Goal: Task Accomplishment & Management: Manage account settings

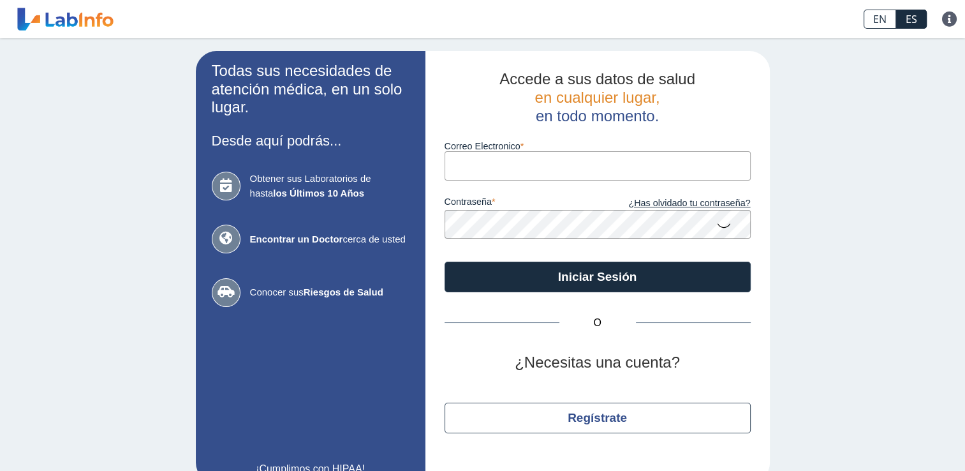
click at [489, 159] on input "Correo Electronico" at bounding box center [598, 165] width 306 height 29
type input "[EMAIL_ADDRESS][DOMAIN_NAME]"
click at [504, 207] on label "contraseña" at bounding box center [521, 203] width 153 height 14
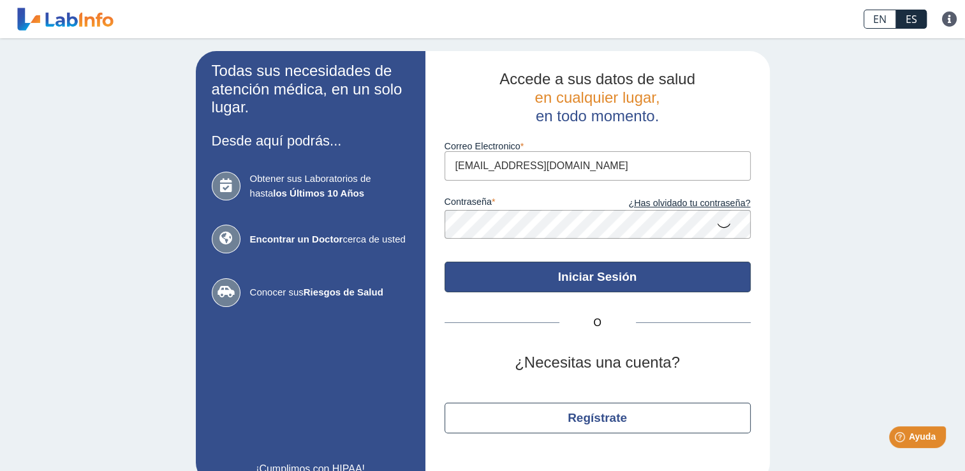
click at [665, 288] on button "Iniciar Sesión" at bounding box center [598, 276] width 306 height 31
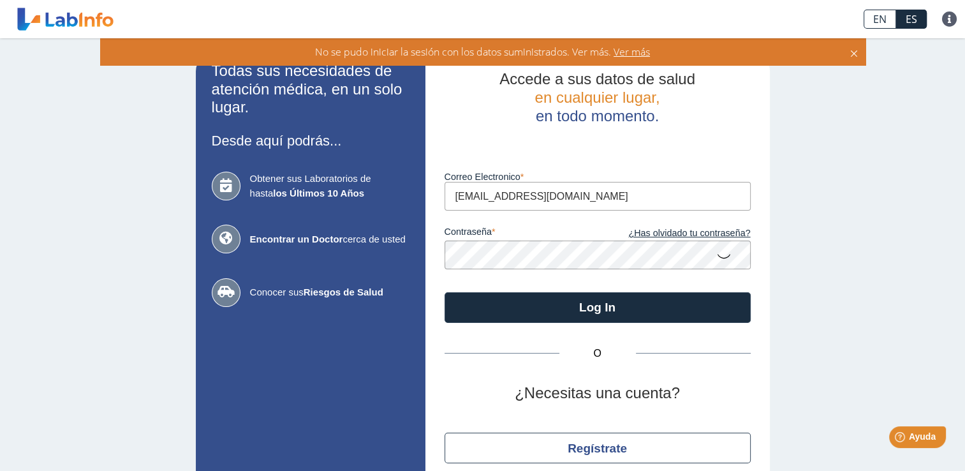
click at [716, 256] on icon at bounding box center [723, 255] width 15 height 25
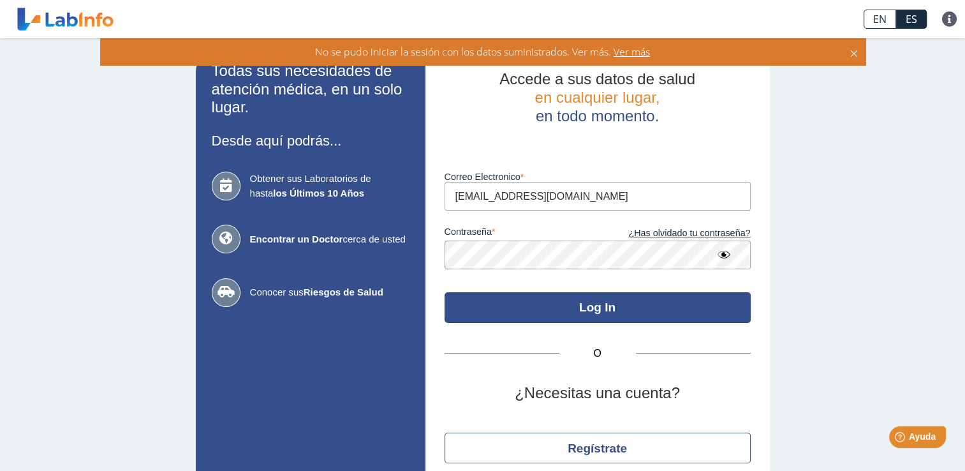
click at [540, 305] on button "Log In" at bounding box center [598, 307] width 306 height 31
click at [684, 318] on button "Log In" at bounding box center [598, 307] width 306 height 31
click at [526, 302] on button "Log In" at bounding box center [598, 307] width 306 height 31
click at [536, 302] on button "Log In" at bounding box center [598, 307] width 306 height 31
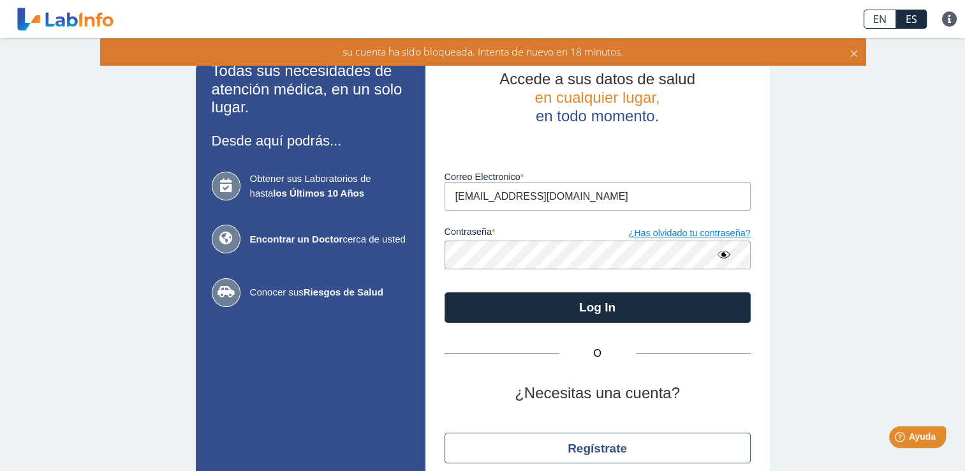
click at [666, 236] on link "¿Has olvidado tu contraseña?" at bounding box center [674, 233] width 153 height 14
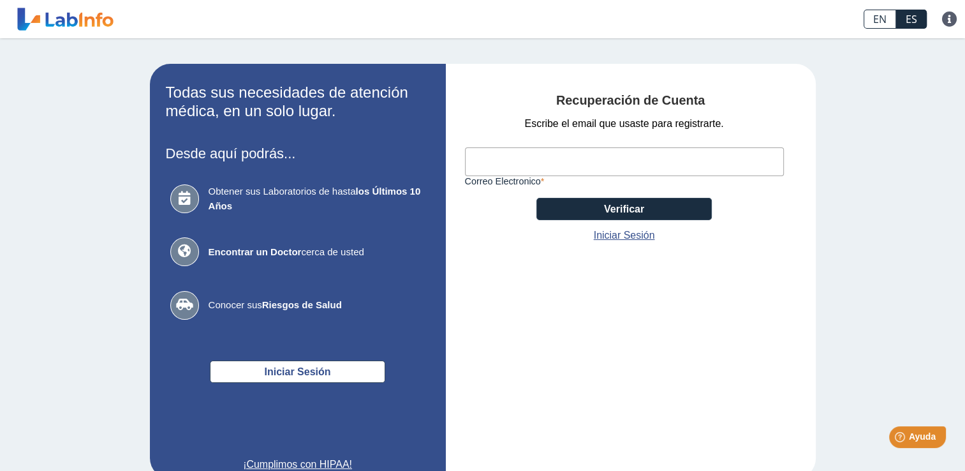
click at [527, 165] on input "Correo Electronico" at bounding box center [624, 161] width 319 height 29
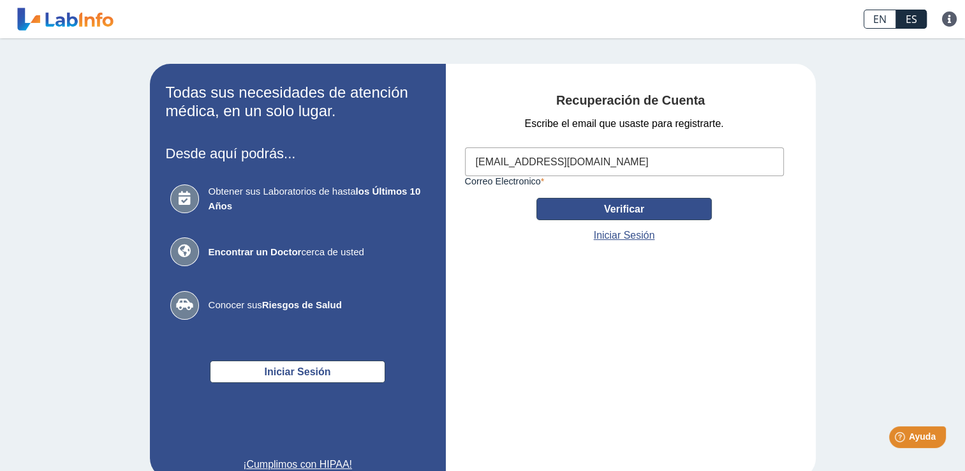
type input "[EMAIL_ADDRESS][DOMAIN_NAME]"
click at [566, 214] on button "Verificar" at bounding box center [623, 209] width 175 height 22
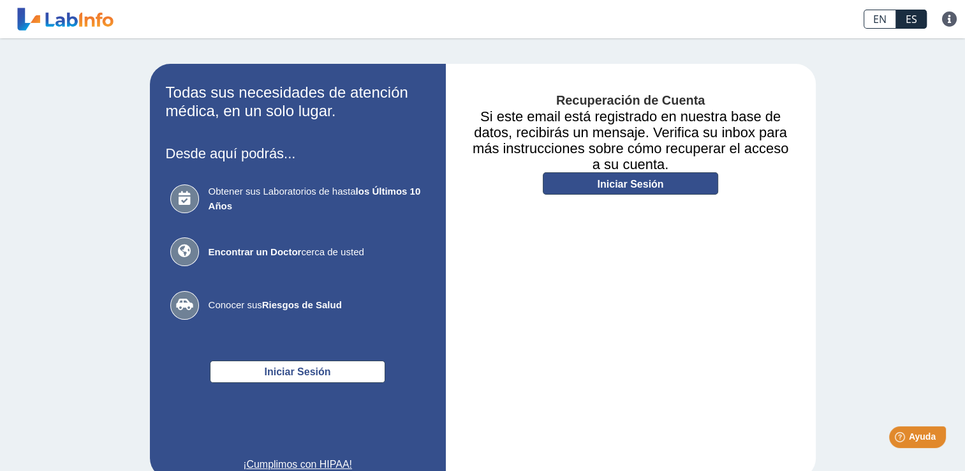
click at [600, 189] on link "Iniciar Sesión" at bounding box center [630, 183] width 175 height 22
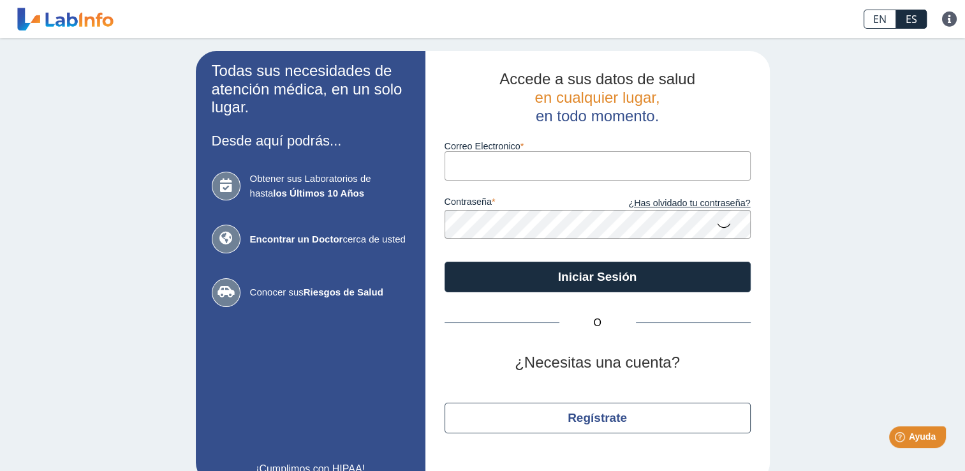
click at [529, 170] on input "Correo Electronico" at bounding box center [598, 165] width 306 height 29
type input "[EMAIL_ADDRESS][DOMAIN_NAME]"
click at [722, 228] on icon at bounding box center [723, 224] width 15 height 25
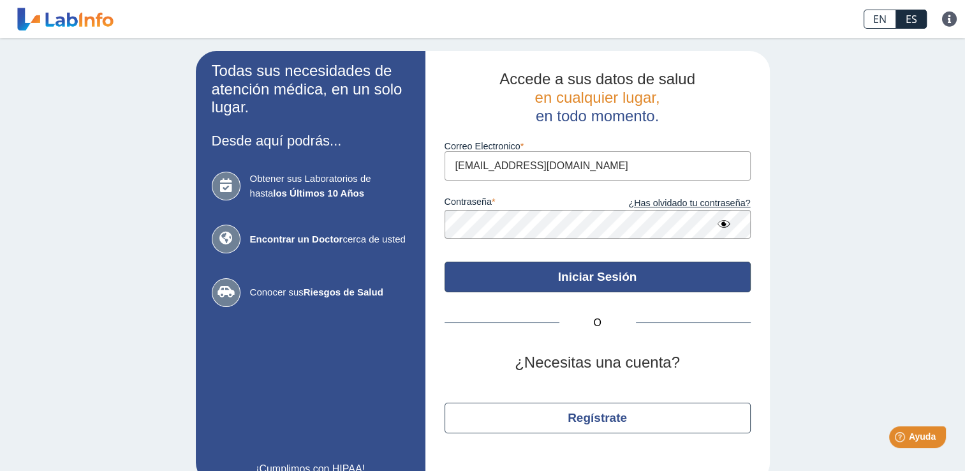
click at [644, 270] on button "Iniciar Sesión" at bounding box center [598, 276] width 306 height 31
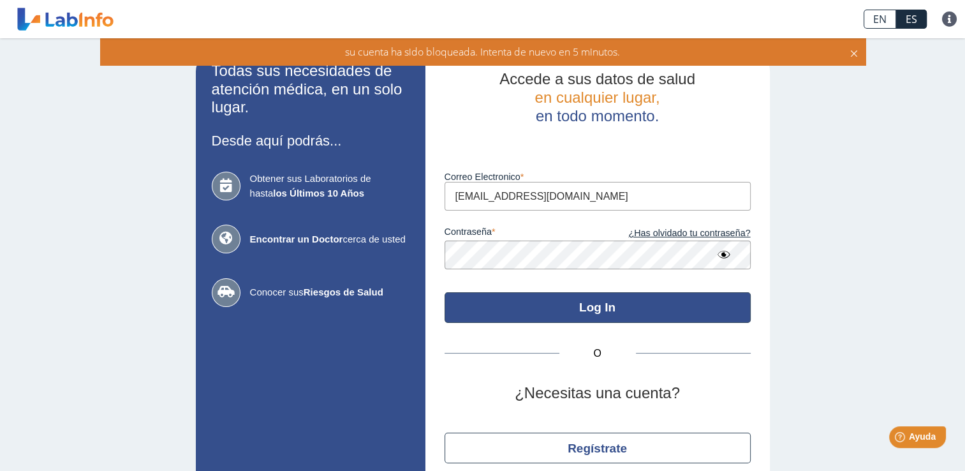
click at [561, 302] on button "Log In" at bounding box center [598, 307] width 306 height 31
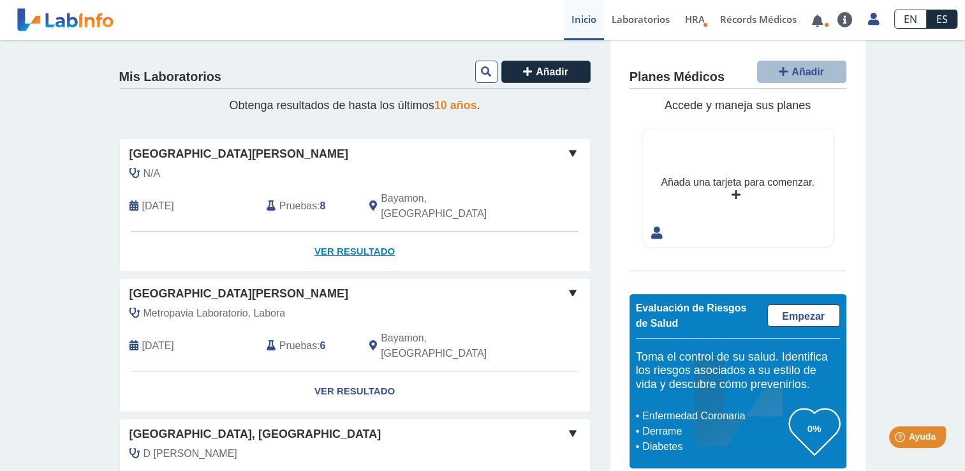
click at [355, 235] on link "Ver Resultado" at bounding box center [355, 252] width 470 height 40
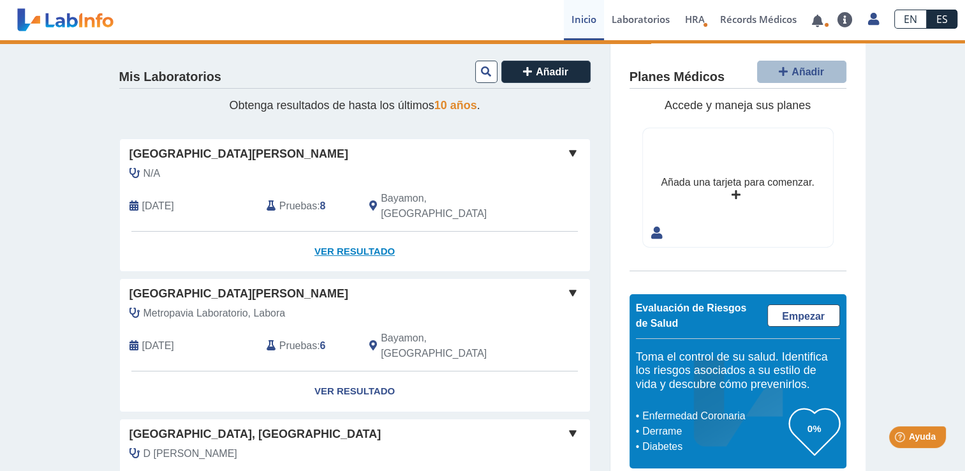
click at [355, 235] on link "Ver Resultado" at bounding box center [355, 252] width 470 height 40
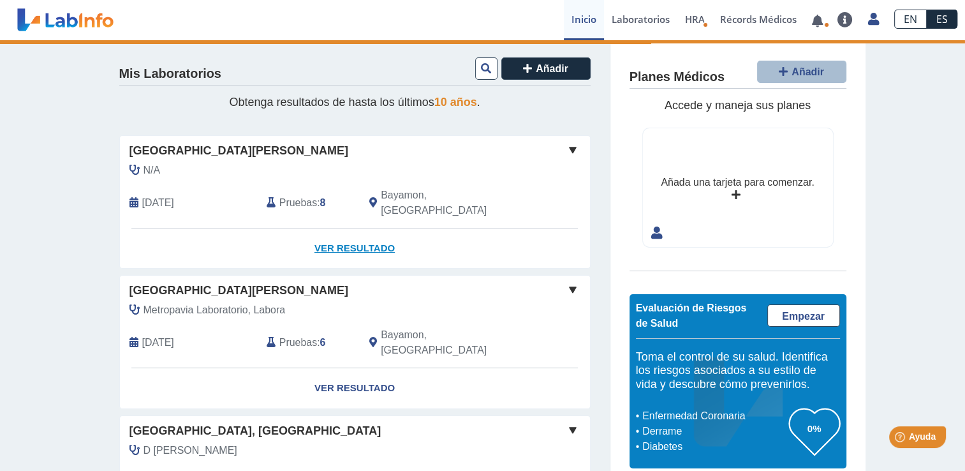
scroll to position [1, 0]
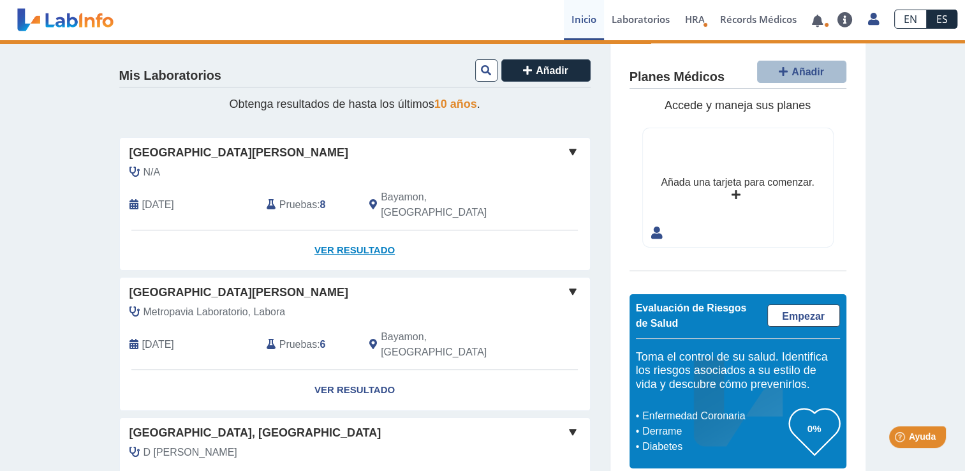
click at [360, 237] on link "Ver Resultado" at bounding box center [355, 250] width 470 height 40
click at [336, 233] on link "Ver Resultado" at bounding box center [355, 250] width 470 height 40
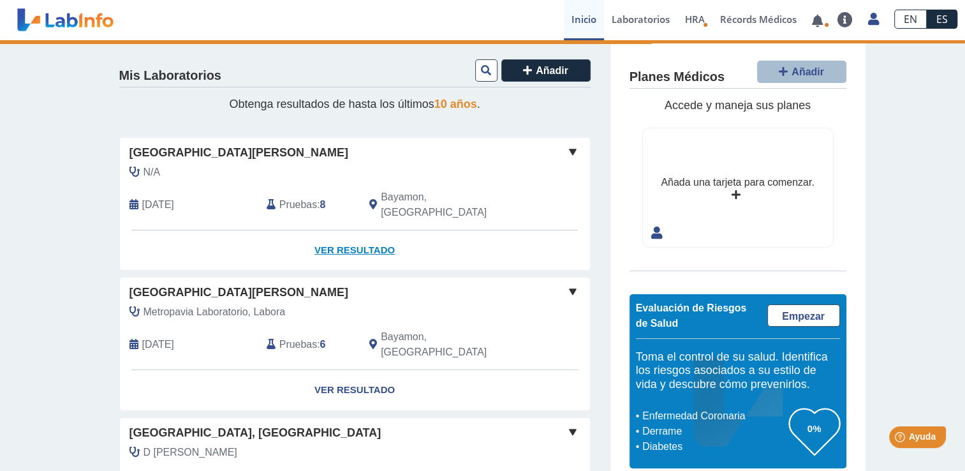
click at [378, 231] on link "Ver Resultado" at bounding box center [355, 250] width 470 height 40
click at [572, 147] on span at bounding box center [572, 151] width 15 height 15
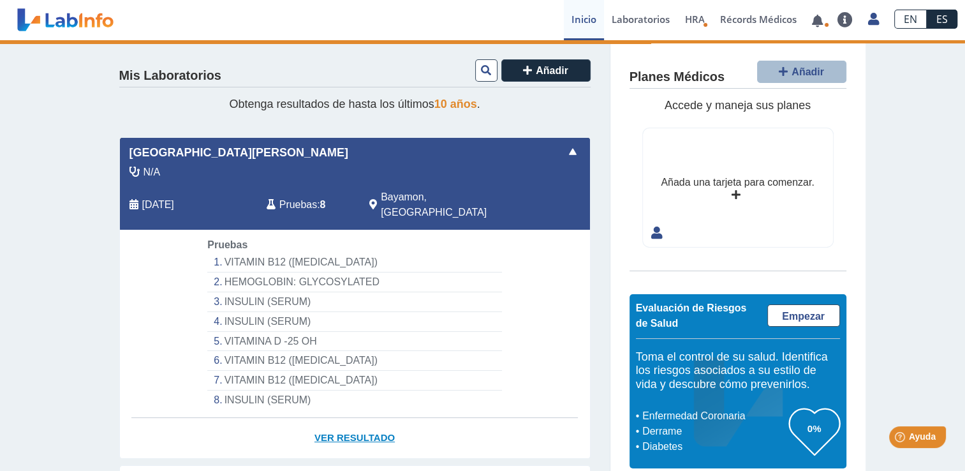
click at [359, 418] on link "Ver Resultado" at bounding box center [355, 438] width 470 height 40
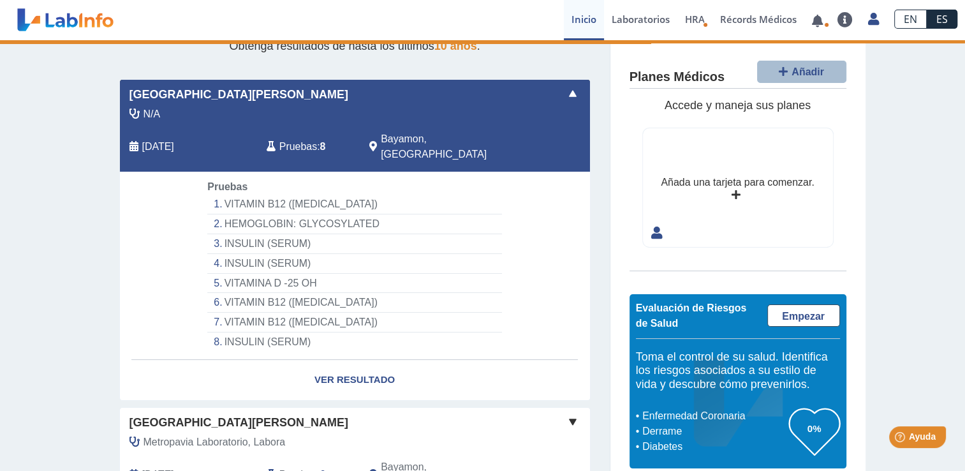
scroll to position [54, 0]
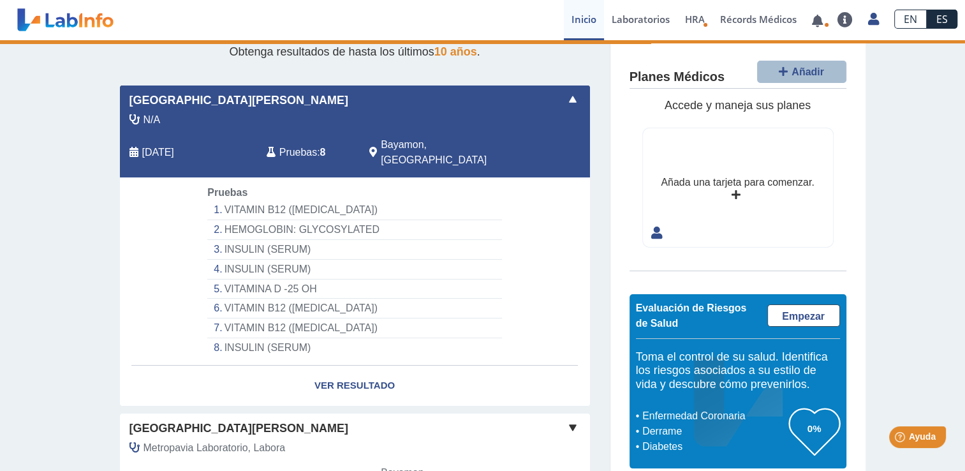
click at [255, 200] on li "VITAMIN B12 (CYANOCOBALAMIN)" at bounding box center [354, 210] width 294 height 20
click at [316, 200] on li "VITAMIN B12 (CYANOCOBALAMIN)" at bounding box center [354, 210] width 294 height 20
click at [811, 33] on span at bounding box center [817, 20] width 26 height 40
click at [816, 19] on link at bounding box center [817, 21] width 26 height 10
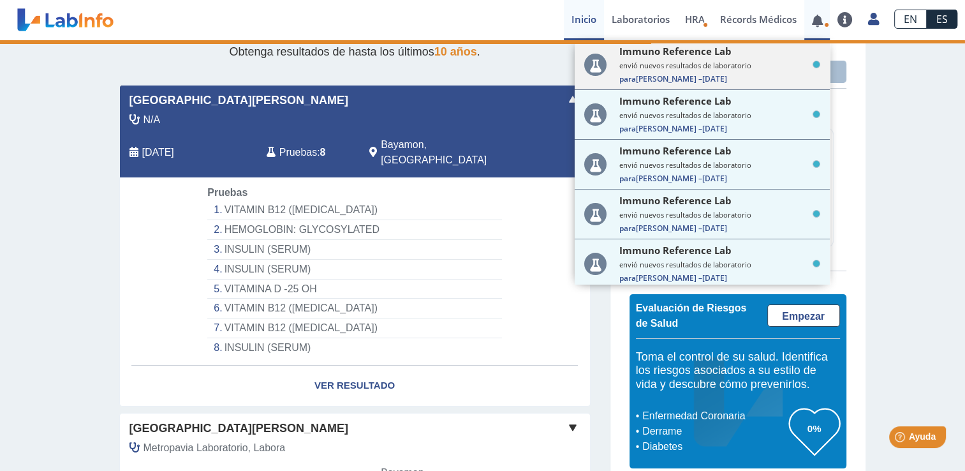
drag, startPoint x: 816, startPoint y: 19, endPoint x: 668, endPoint y: 70, distance: 156.3
click at [668, 70] on small "envió nuevos resultados de laboratorio" at bounding box center [719, 66] width 201 height 10
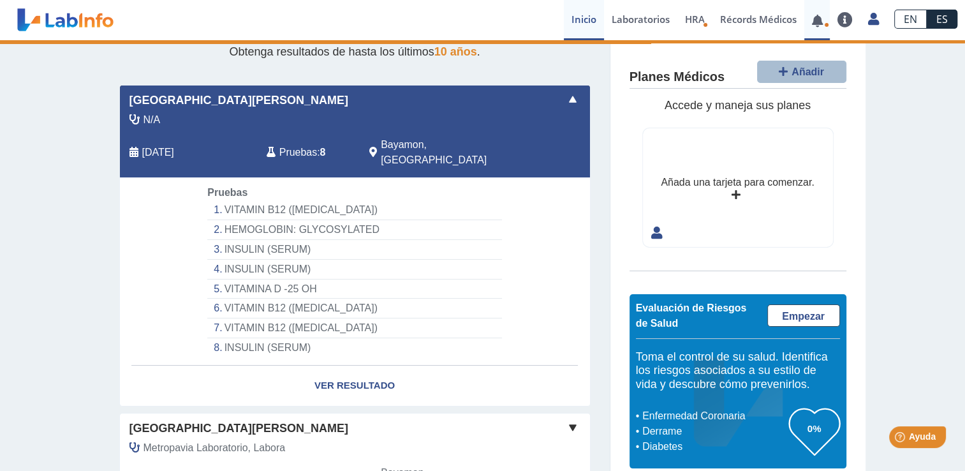
click at [820, 20] on link at bounding box center [817, 21] width 26 height 10
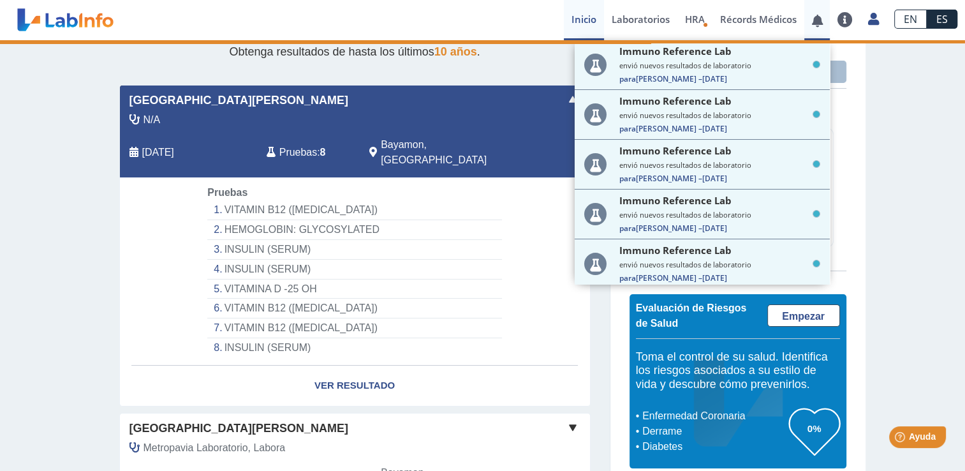
select select "**********"
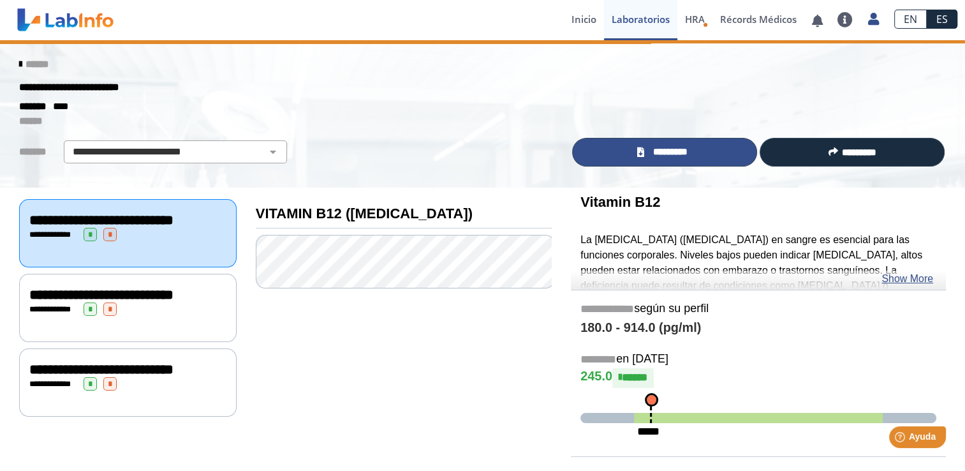
click at [709, 146] on link "*********" at bounding box center [664, 152] width 185 height 29
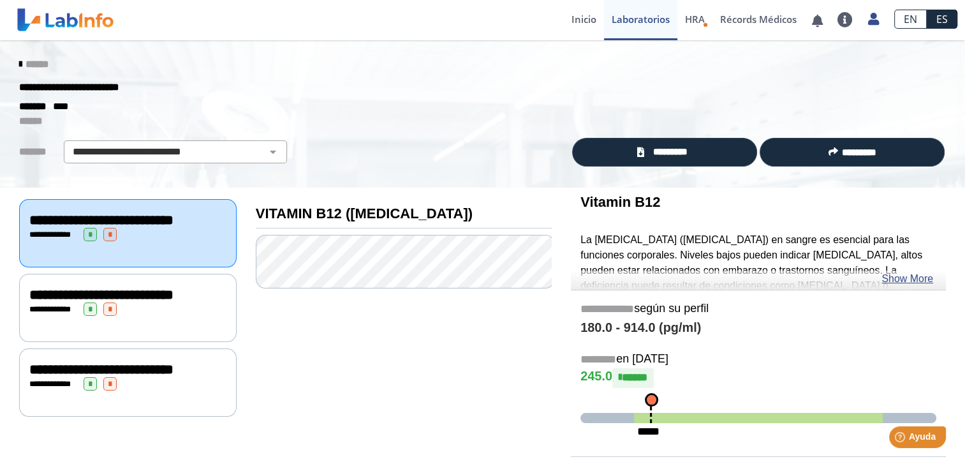
click at [66, 302] on span "**********" at bounding box center [101, 295] width 144 height 14
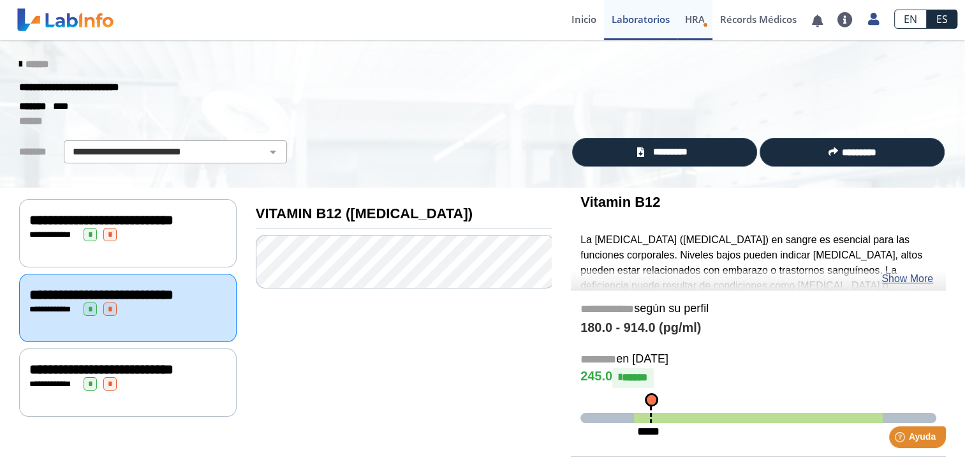
click at [696, 18] on span "HRA" at bounding box center [695, 19] width 20 height 13
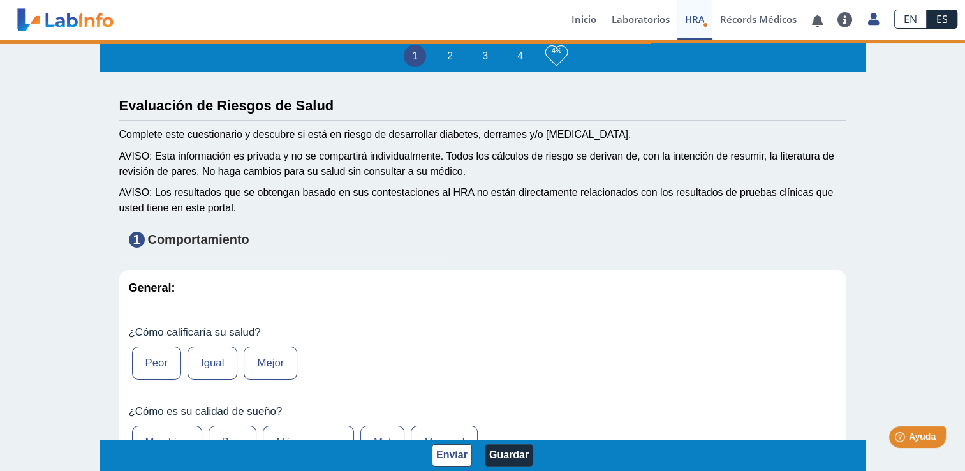
type input "Carmen E Melendez Rosado"
type input "1965-03-17"
select select
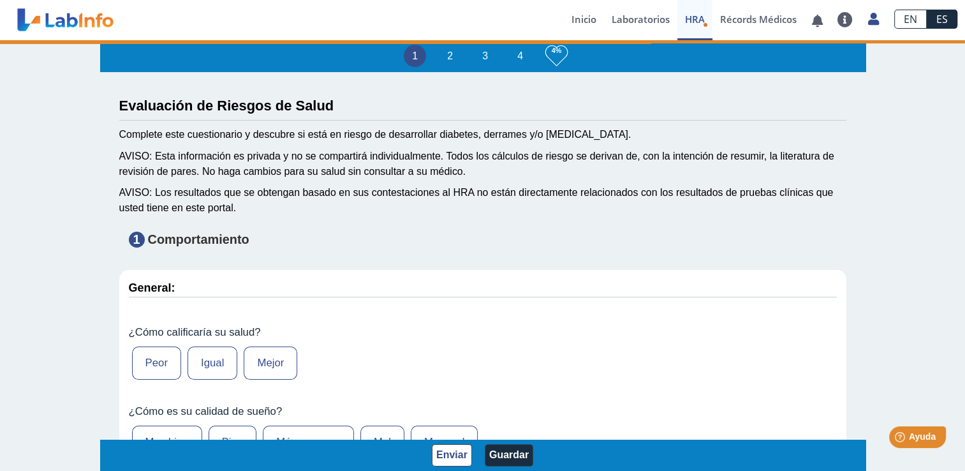
select select
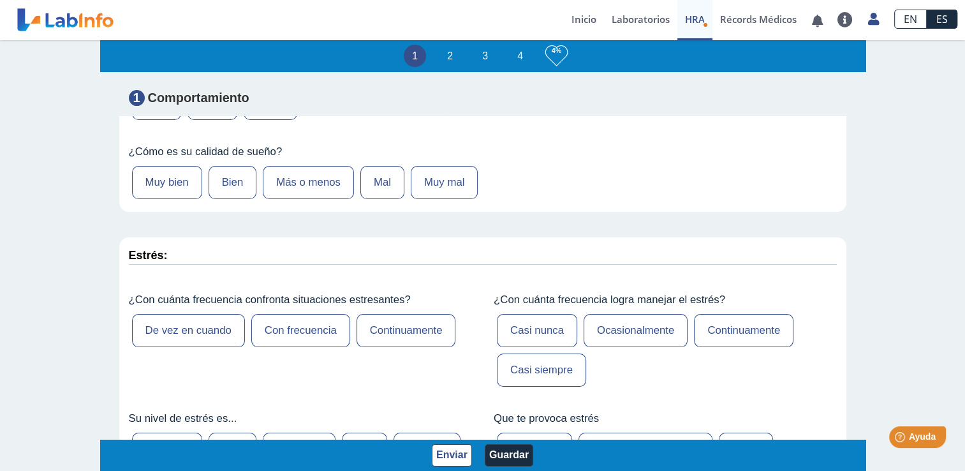
scroll to position [264, 0]
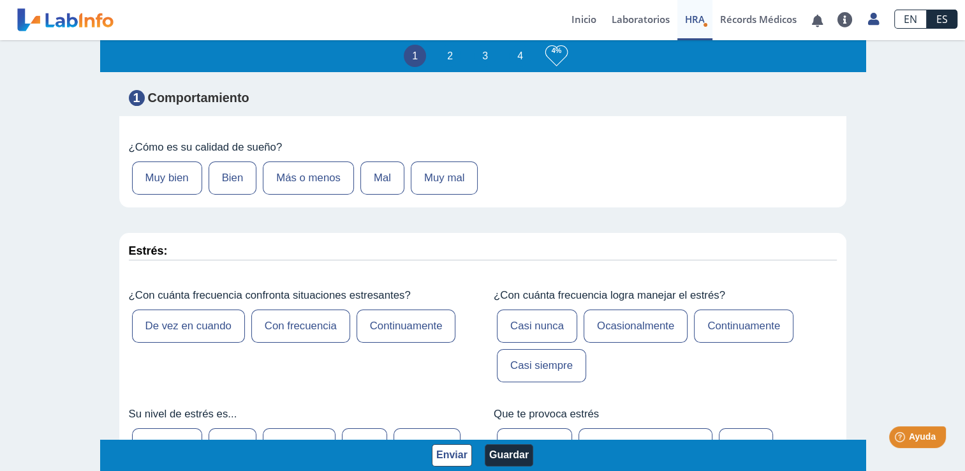
click at [689, 18] on span "HRA" at bounding box center [695, 19] width 20 height 13
click at [707, 27] on link "HRA Evaluación de Riesgos de Salud" at bounding box center [694, 20] width 35 height 40
click at [582, 18] on link "Inicio" at bounding box center [584, 20] width 40 height 40
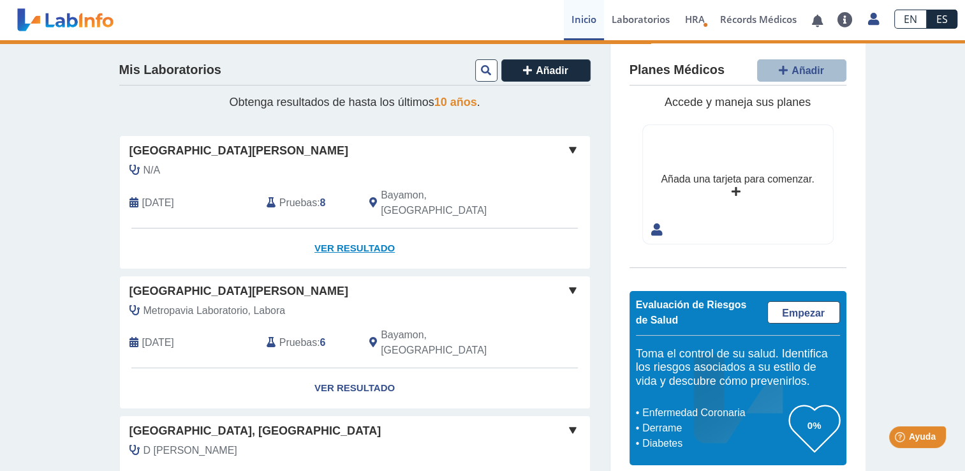
click at [331, 228] on link "Ver Resultado" at bounding box center [355, 248] width 470 height 40
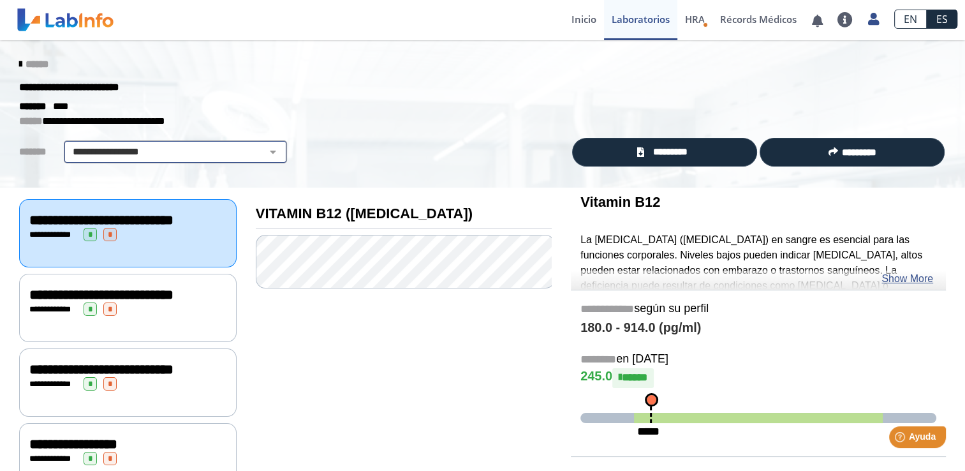
click at [256, 152] on select "**********" at bounding box center [176, 151] width 216 height 15
select select "**********"
click at [68, 144] on select "**********" at bounding box center [176, 151] width 216 height 15
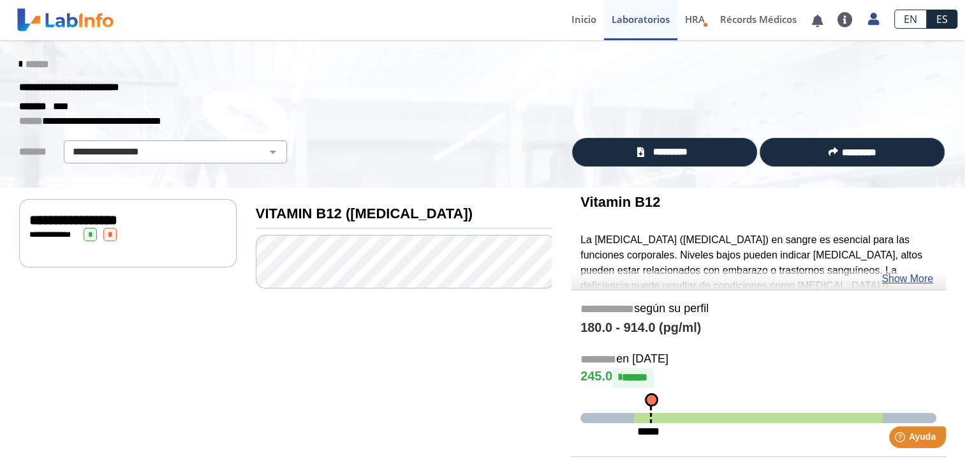
click at [117, 223] on span "**********" at bounding box center [73, 220] width 88 height 14
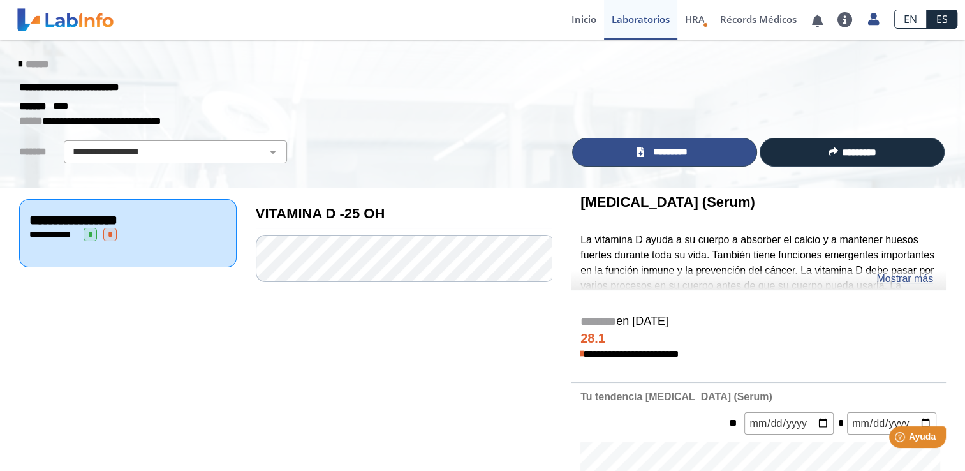
click at [648, 148] on span "*********" at bounding box center [670, 152] width 44 height 15
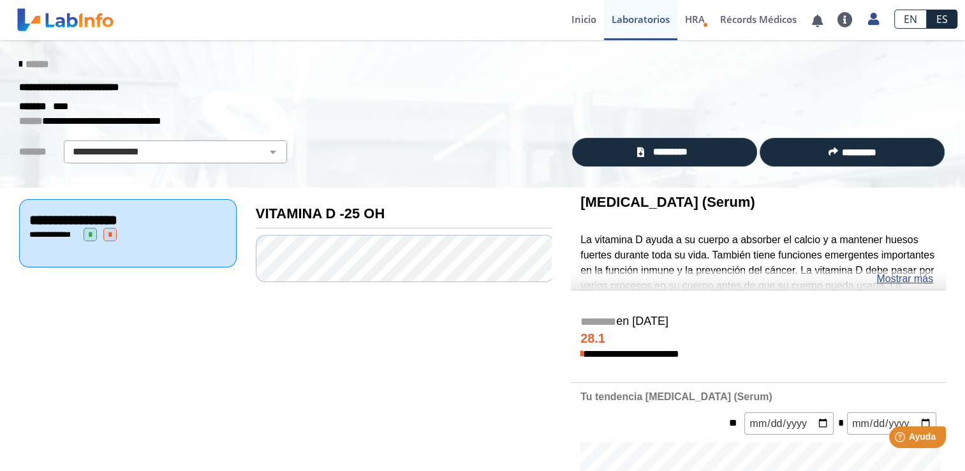
click at [19, 65] on icon at bounding box center [20, 64] width 3 height 10
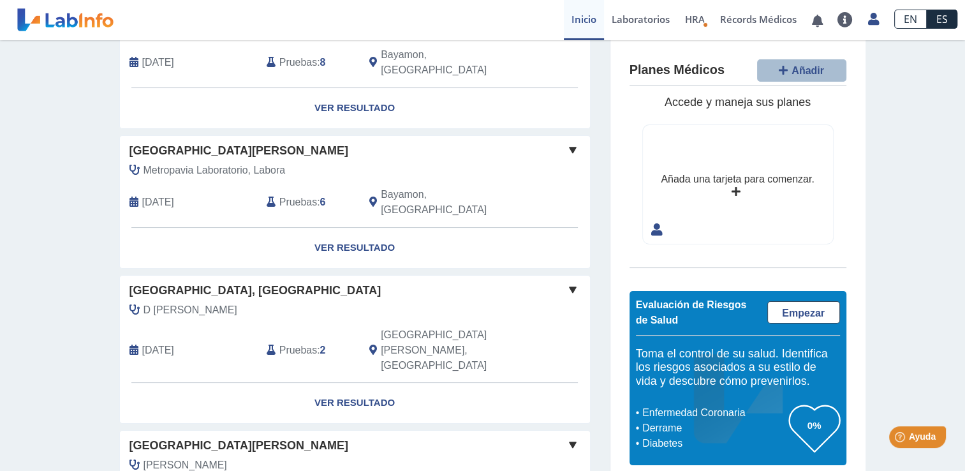
scroll to position [141, 0]
click at [354, 227] on link "Ver Resultado" at bounding box center [355, 247] width 470 height 40
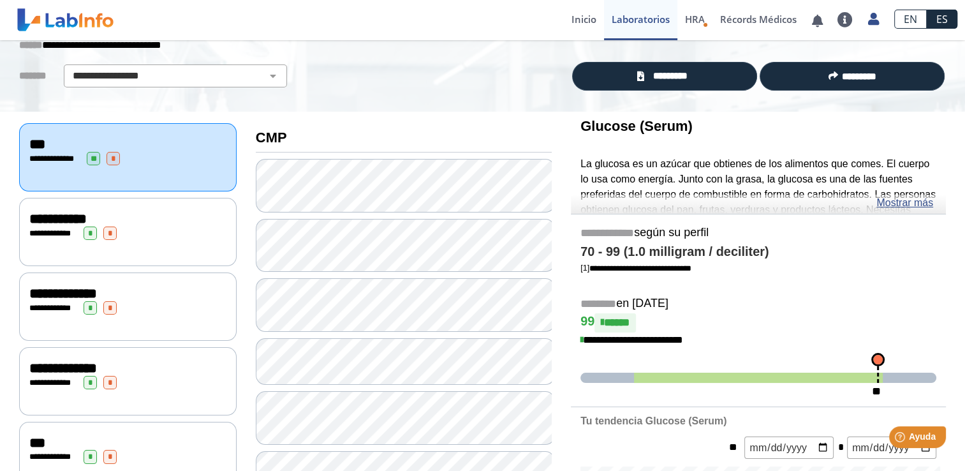
scroll to position [38, 0]
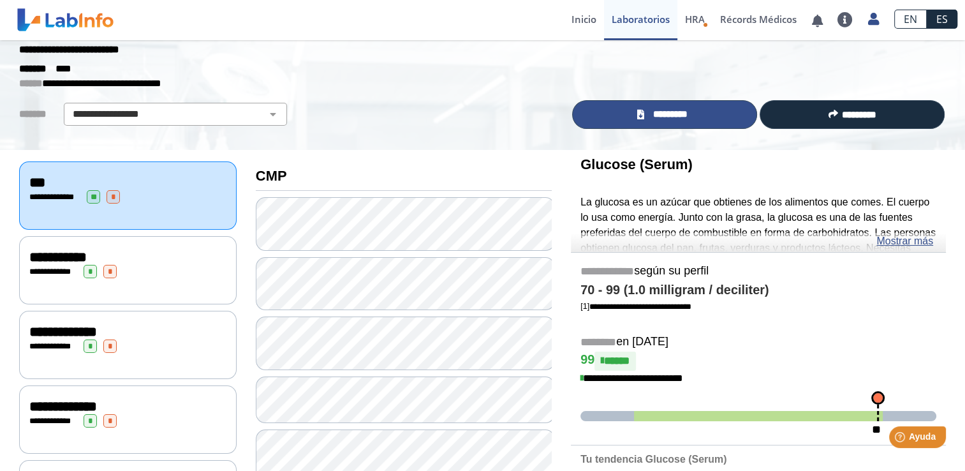
click at [607, 111] on link "*********" at bounding box center [664, 114] width 185 height 29
click at [112, 268] on span "*" at bounding box center [109, 271] width 13 height 13
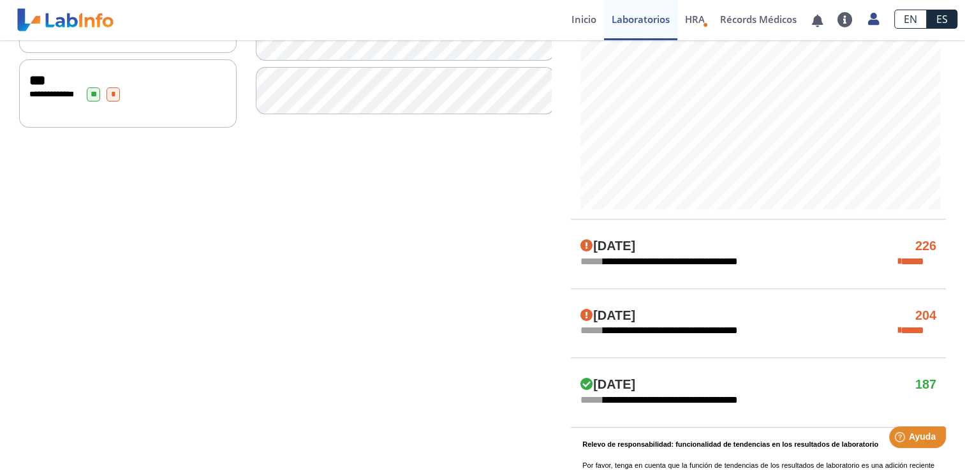
scroll to position [510, 0]
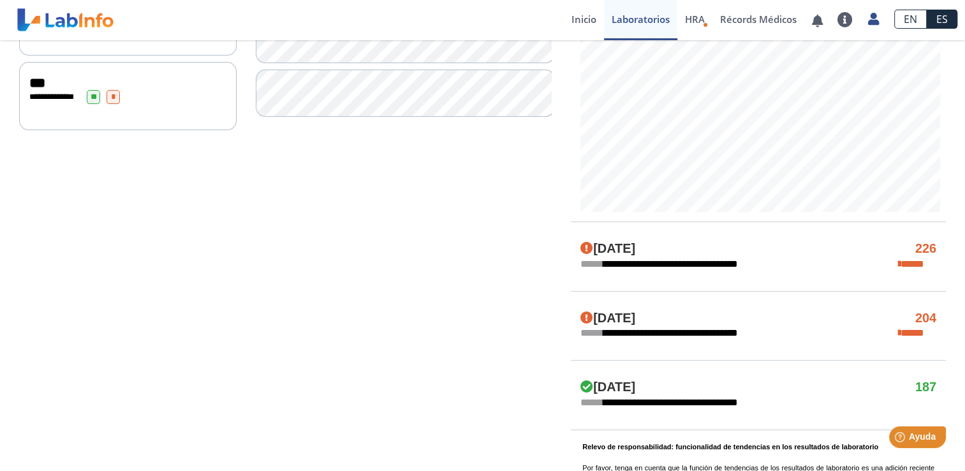
click at [892, 329] on div "**********" at bounding box center [758, 332] width 375 height 15
click at [913, 317] on div "Oct 26, 2024 204" at bounding box center [758, 318] width 375 height 15
click at [692, 314] on div "Oct 26, 2024 204" at bounding box center [758, 318] width 375 height 15
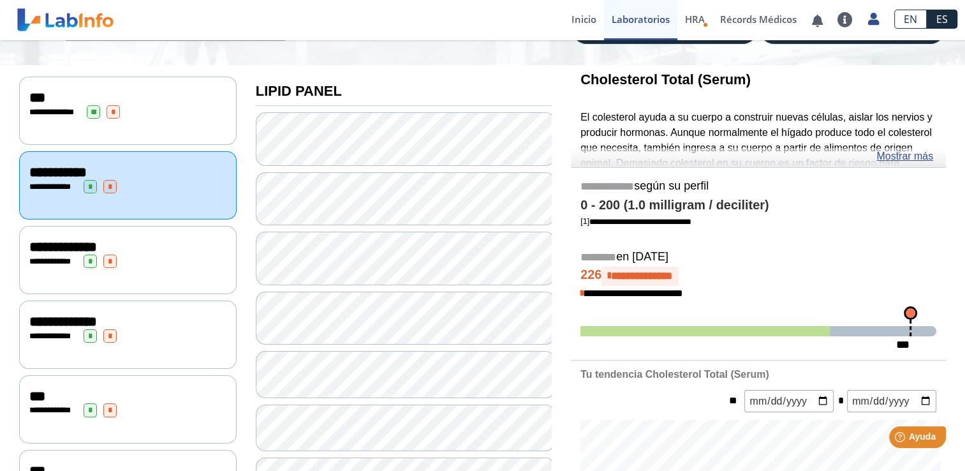
scroll to position [121, 0]
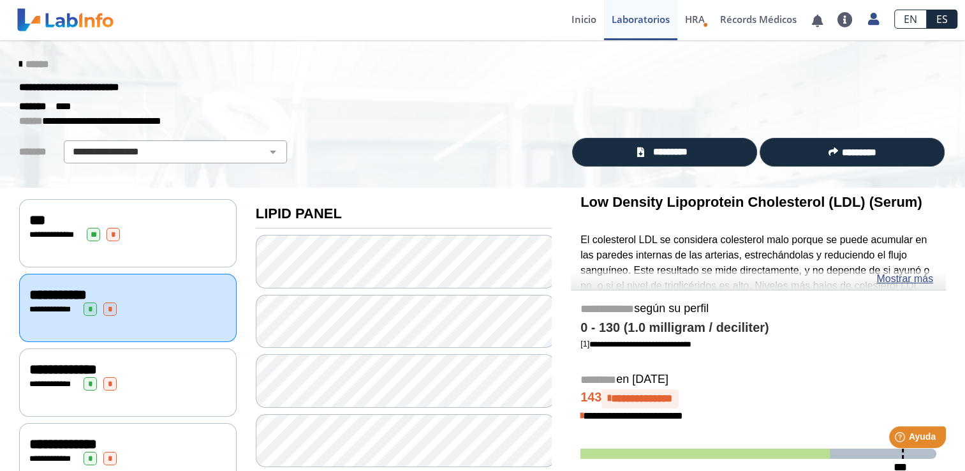
click at [19, 61] on icon at bounding box center [20, 64] width 3 height 10
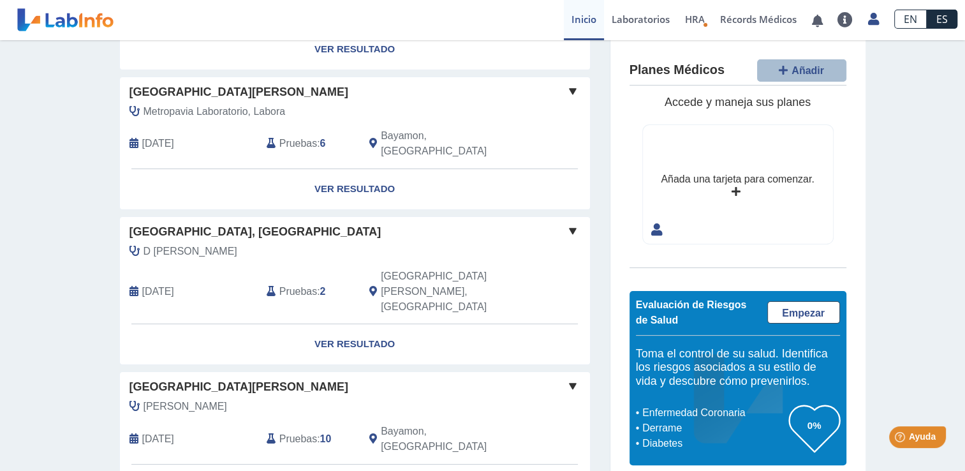
scroll to position [222, 0]
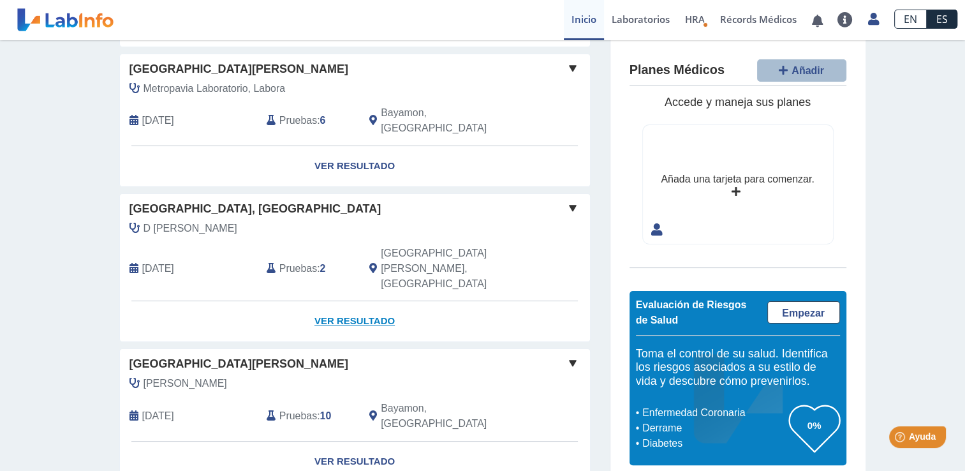
click at [355, 301] on link "Ver Resultado" at bounding box center [355, 321] width 470 height 40
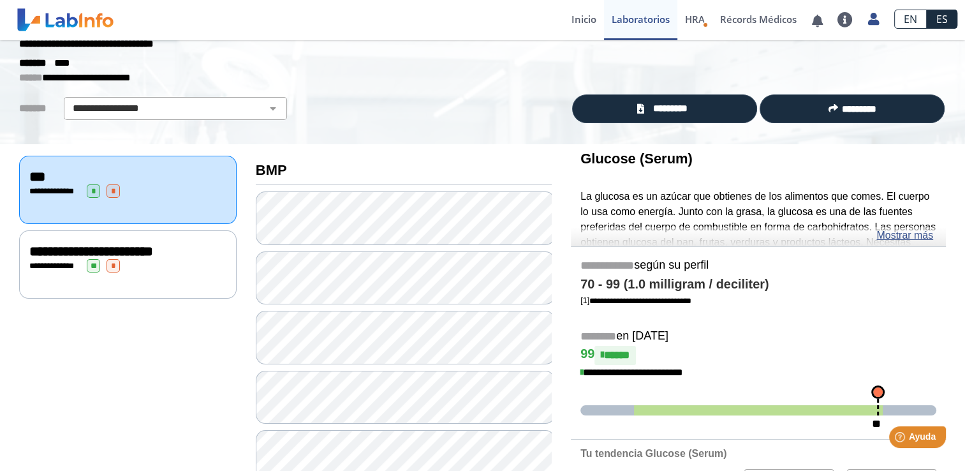
scroll to position [36, 0]
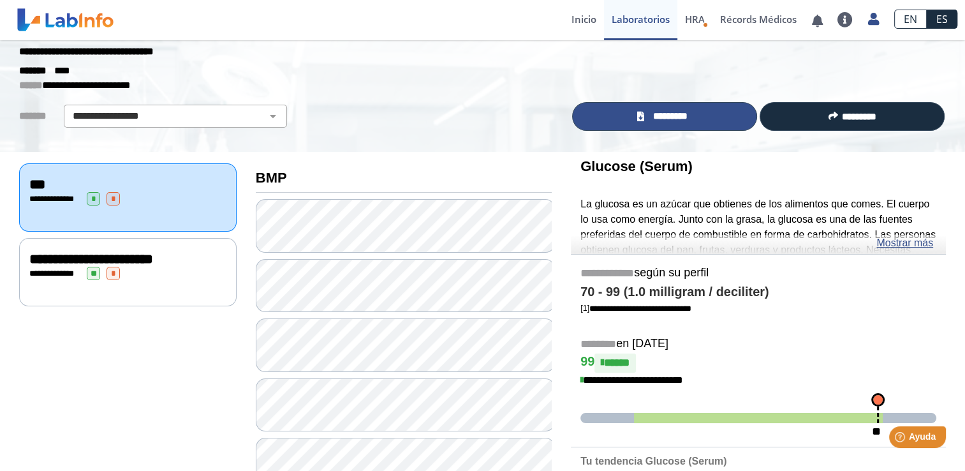
click at [714, 120] on link "*********" at bounding box center [664, 116] width 185 height 29
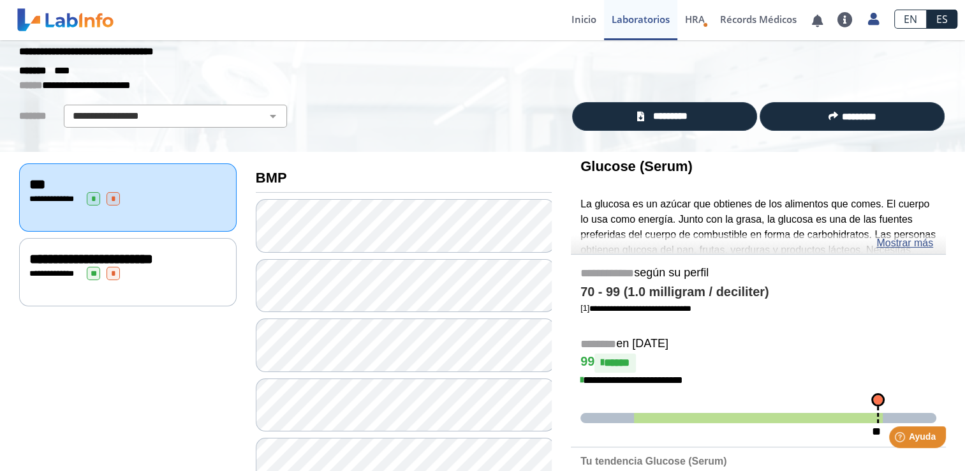
click at [120, 276] on div "**********" at bounding box center [127, 273] width 197 height 13
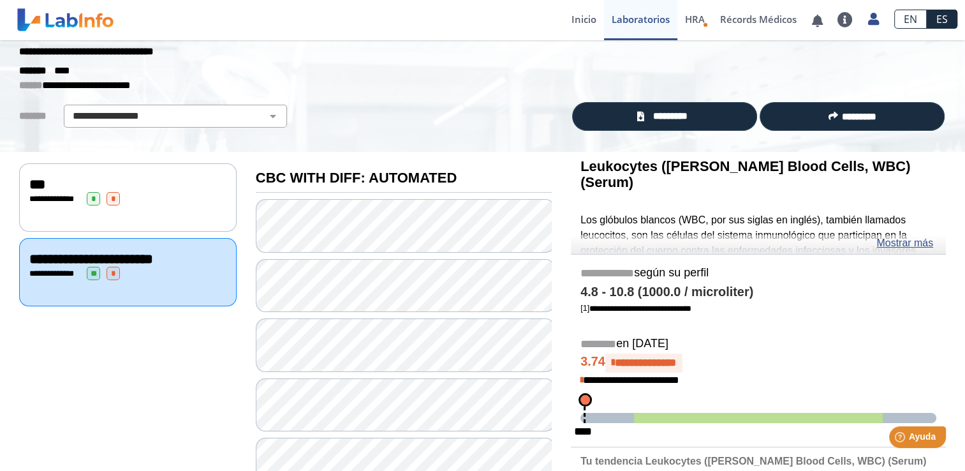
click at [140, 218] on div "**********" at bounding box center [127, 197] width 217 height 68
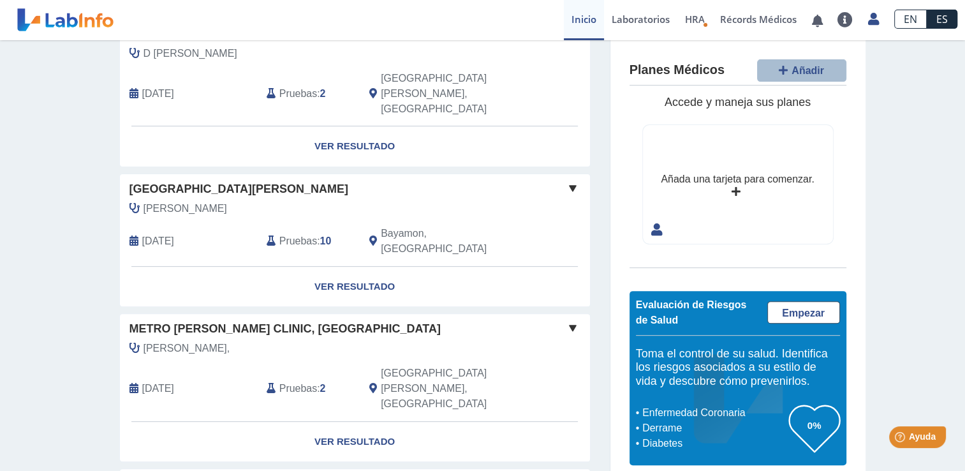
scroll to position [401, 0]
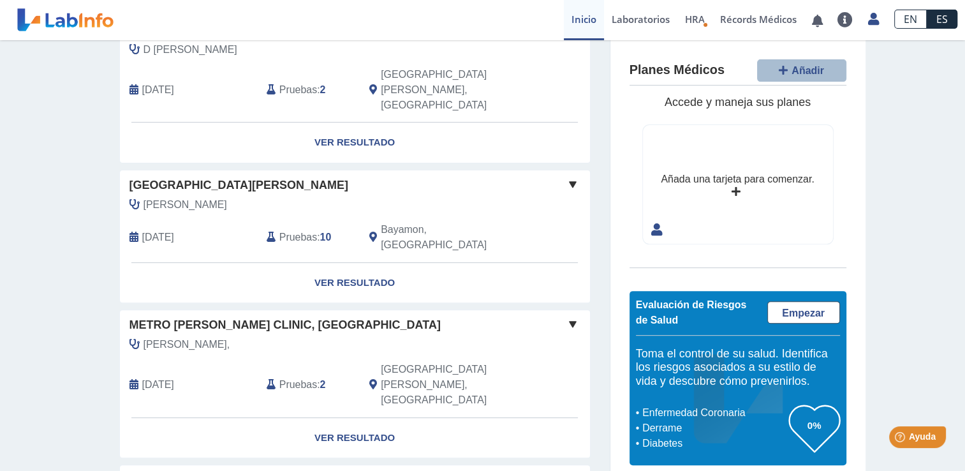
click at [181, 197] on span "Morales Schmidt, Randolfo" at bounding box center [185, 204] width 84 height 15
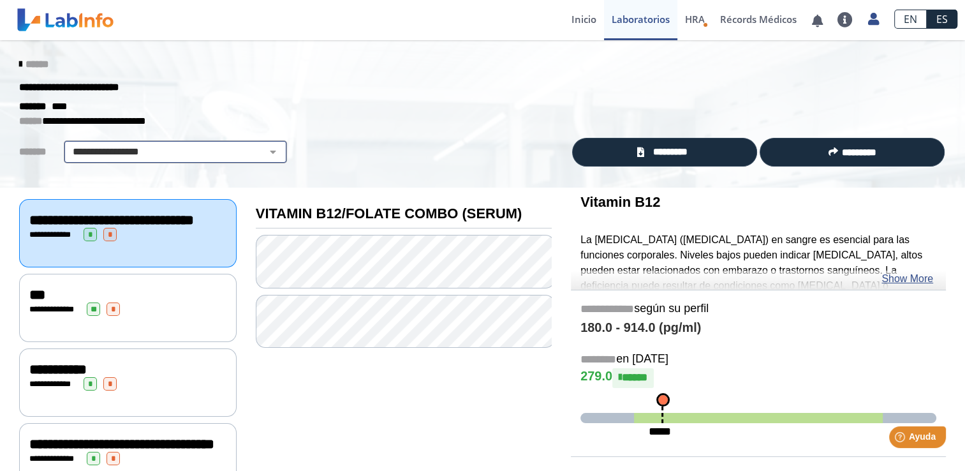
click at [119, 162] on div "**********" at bounding box center [175, 151] width 223 height 23
click at [121, 151] on select "**********" at bounding box center [176, 151] width 216 height 15
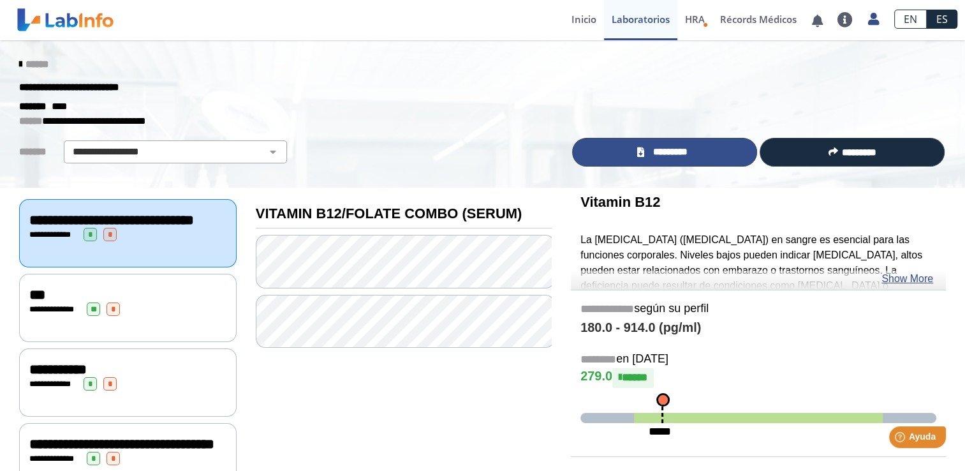
click at [635, 165] on link "*********" at bounding box center [664, 152] width 185 height 29
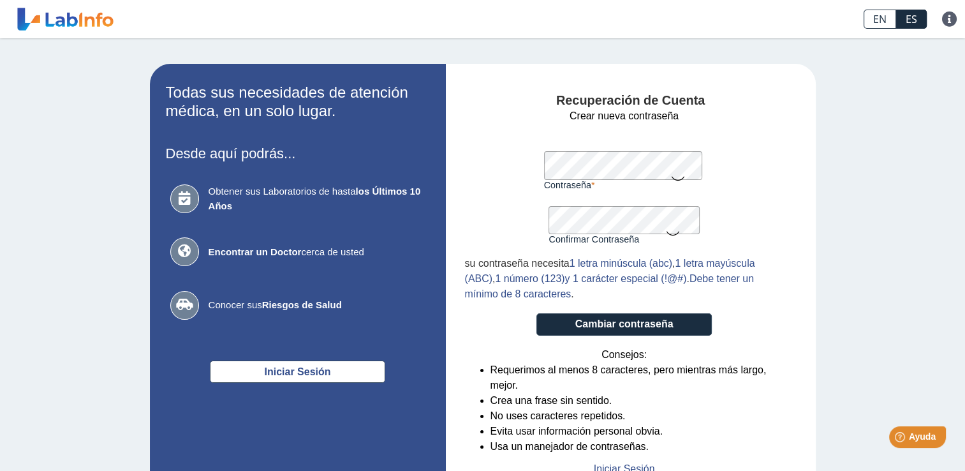
click at [675, 179] on icon at bounding box center [677, 177] width 15 height 25
click at [640, 314] on form "Crear nueva contraseña Contraseña Una contraseña válida es requerida Confirmar …" at bounding box center [624, 292] width 319 height 368
click at [620, 330] on button "Cambiar contraseña" at bounding box center [623, 324] width 175 height 22
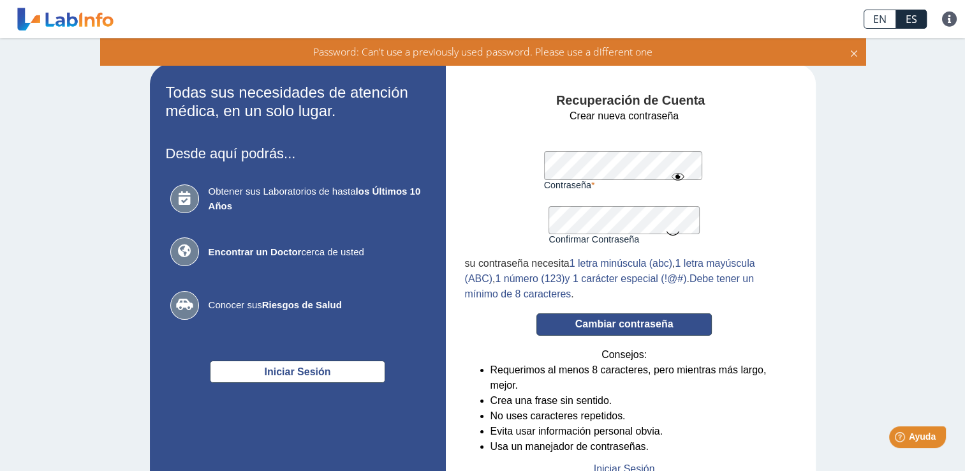
click at [577, 325] on button "Cambiar contraseña" at bounding box center [623, 324] width 175 height 22
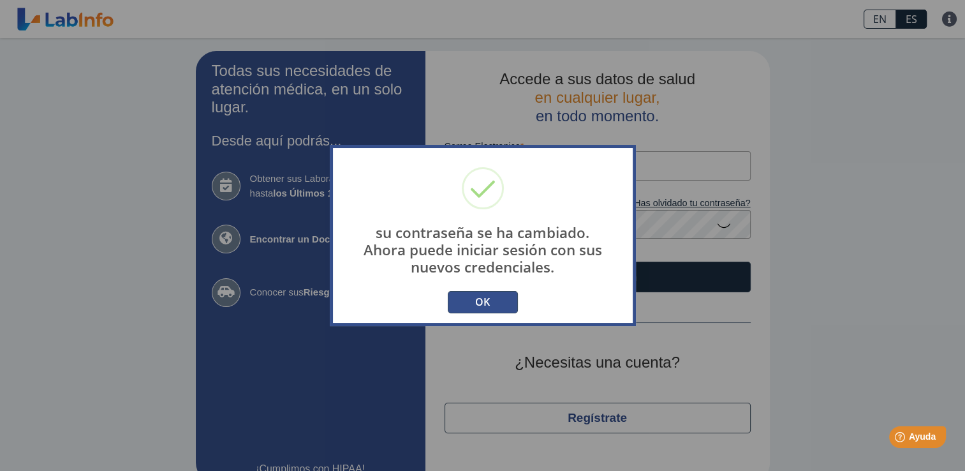
drag, startPoint x: 577, startPoint y: 325, endPoint x: 496, endPoint y: 299, distance: 85.5
click at [496, 299] on div "su contraseña se ha cambiado. Ahora puede iniciar sesión con sus nuevos credenc…" at bounding box center [483, 235] width 306 height 181
click at [479, 298] on button "OK" at bounding box center [483, 302] width 70 height 22
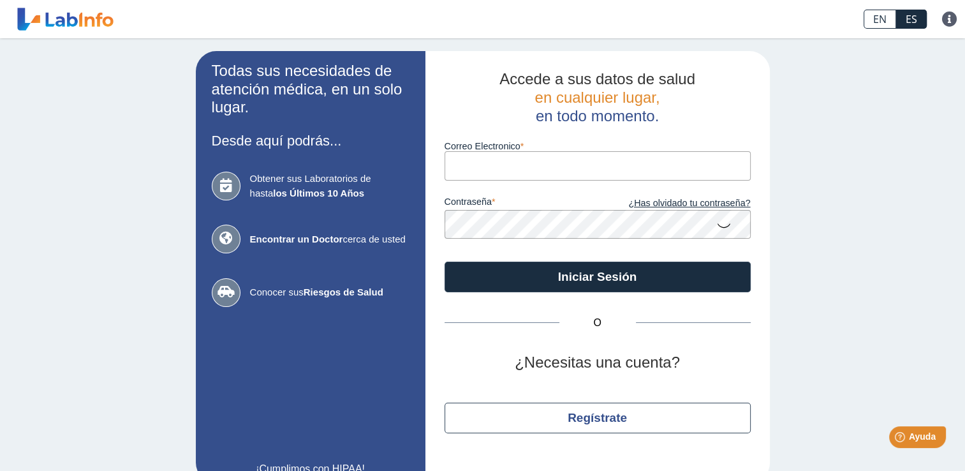
click at [476, 166] on input "Correo Electronico" at bounding box center [598, 165] width 306 height 29
click at [716, 225] on icon at bounding box center [723, 224] width 15 height 25
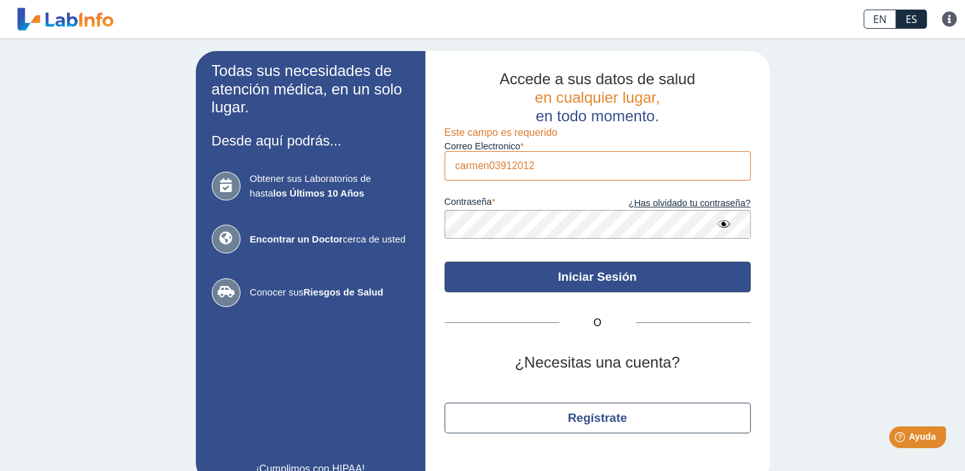
click at [654, 263] on button "Iniciar Sesión" at bounding box center [598, 276] width 306 height 31
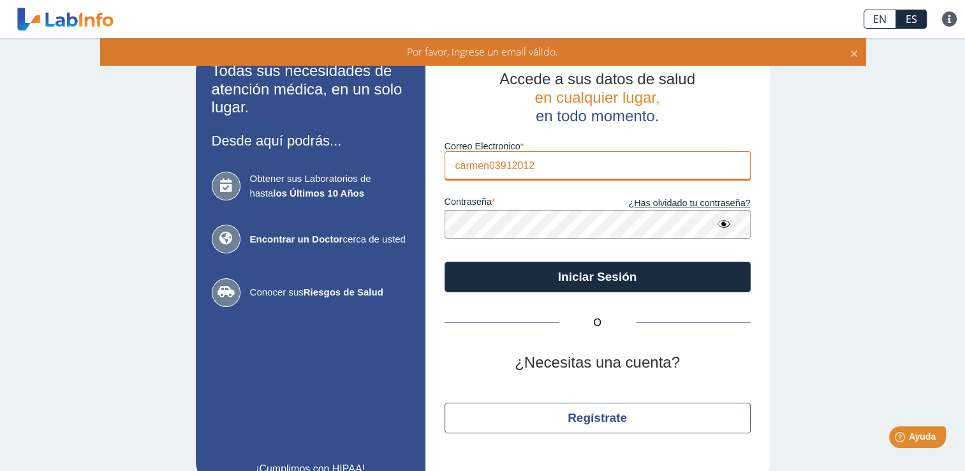
click at [508, 169] on input "carmen03912012" at bounding box center [598, 165] width 306 height 29
click at [510, 169] on input "carmen03912012" at bounding box center [598, 165] width 306 height 29
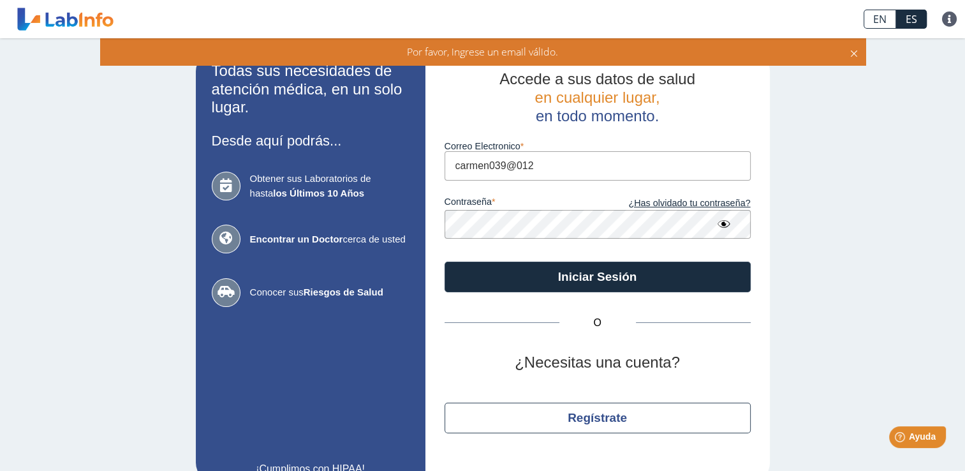
click at [541, 170] on input "carmen039@012" at bounding box center [598, 165] width 306 height 29
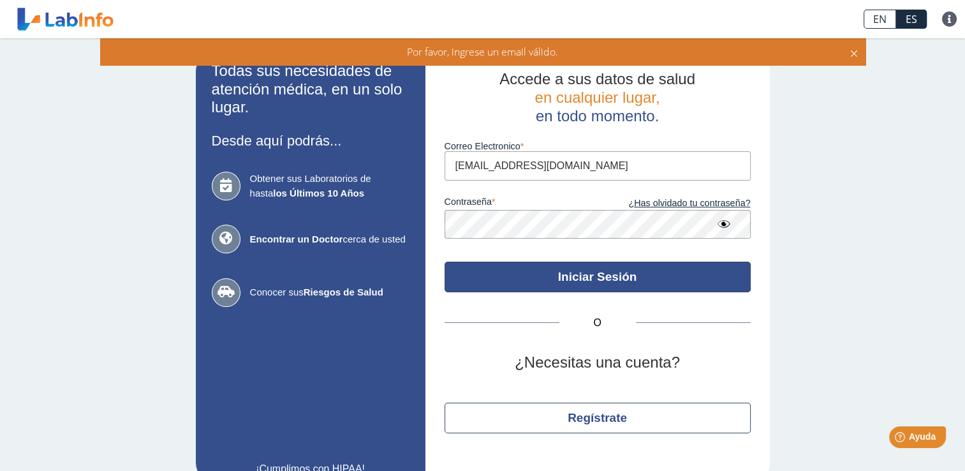
type input "[EMAIL_ADDRESS][DOMAIN_NAME]"
click at [551, 281] on button "Iniciar Sesión" at bounding box center [598, 276] width 306 height 31
